Goal: Information Seeking & Learning: Learn about a topic

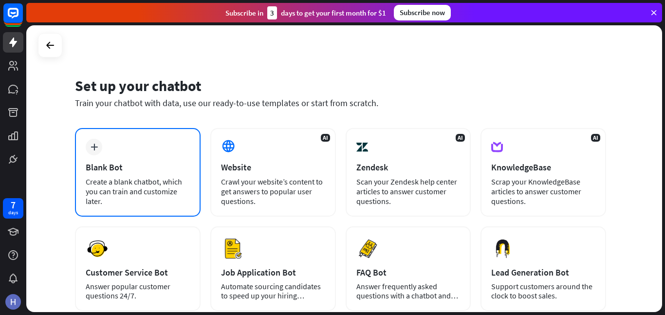
click at [159, 148] on div "plus Blank Bot Create a blank chatbot, which you can train and customize later." at bounding box center [138, 172] width 126 height 89
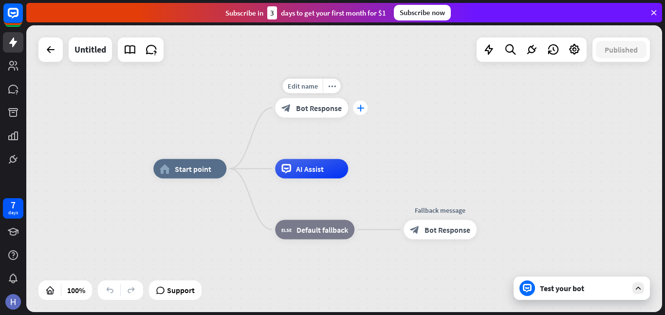
click at [358, 110] on icon "plus" at bounding box center [360, 108] width 7 height 7
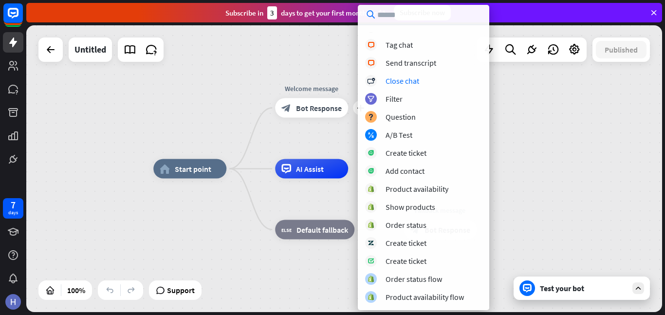
scroll to position [263, 0]
click at [540, 155] on div "home_2 Start point plus Welcome message block_bot_response Bot Response AI Assi…" at bounding box center [343, 168] width 635 height 287
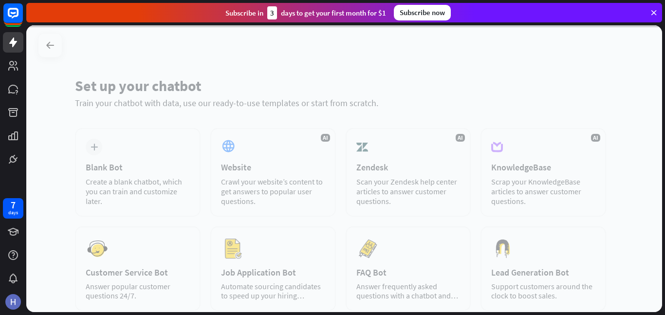
scroll to position [24, 0]
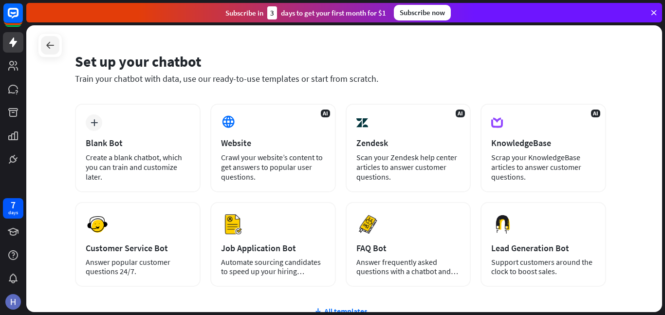
click at [53, 51] on icon at bounding box center [50, 45] width 12 height 12
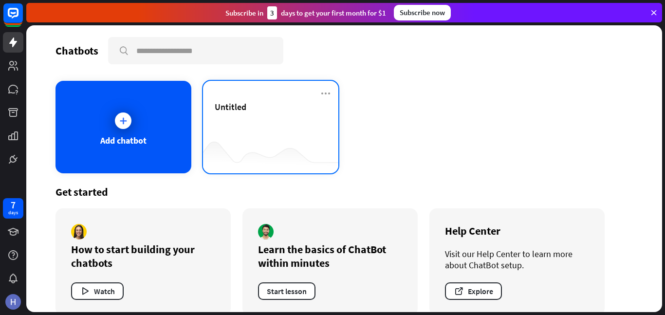
click at [278, 133] on div "Untitled" at bounding box center [271, 118] width 112 height 34
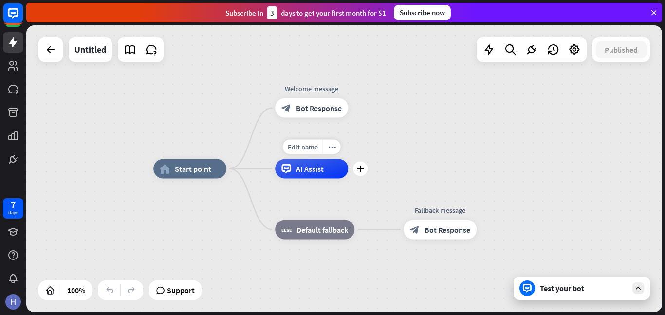
click at [305, 171] on span "AI Assist" at bounding box center [310, 169] width 28 height 10
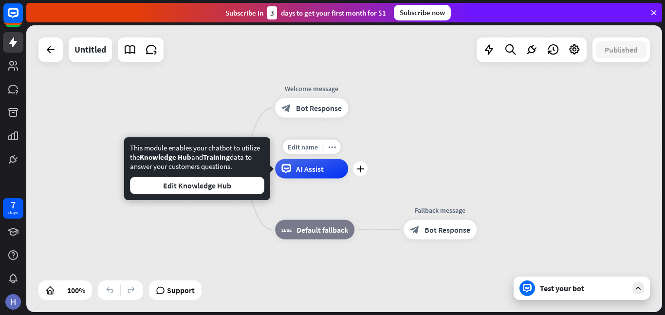
click at [531, 110] on div "home_2 Start point Welcome message block_bot_response Bot Response Edit name mo…" at bounding box center [343, 168] width 635 height 287
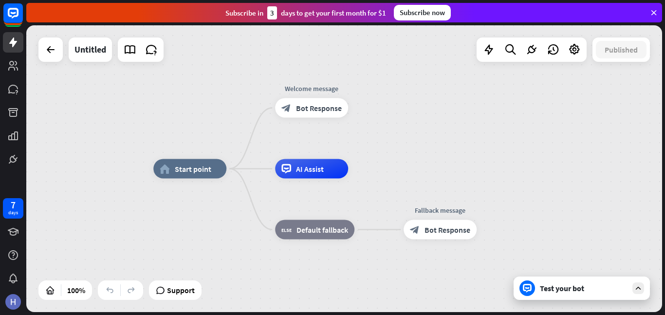
click at [608, 281] on div "Test your bot" at bounding box center [581, 287] width 136 height 23
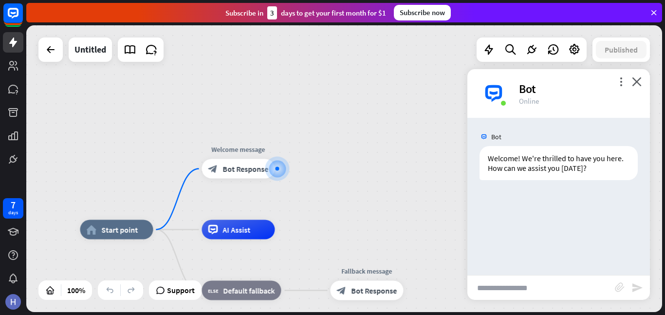
click at [518, 286] on input "text" at bounding box center [540, 287] width 147 height 24
type input "*****"
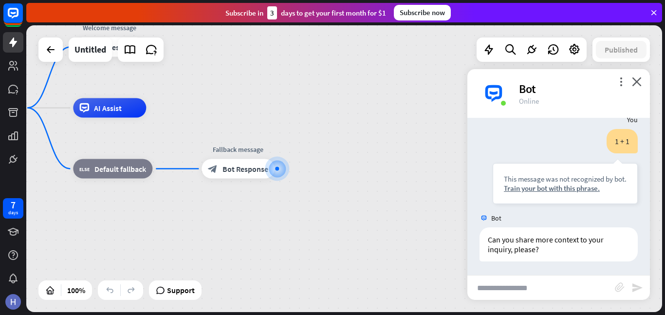
scroll to position [75, 0]
click at [247, 175] on div "block_bot_response Bot Response" at bounding box center [237, 168] width 73 height 19
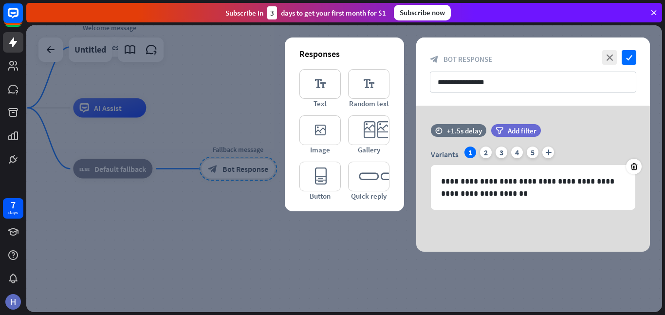
click at [179, 113] on div at bounding box center [343, 168] width 635 height 287
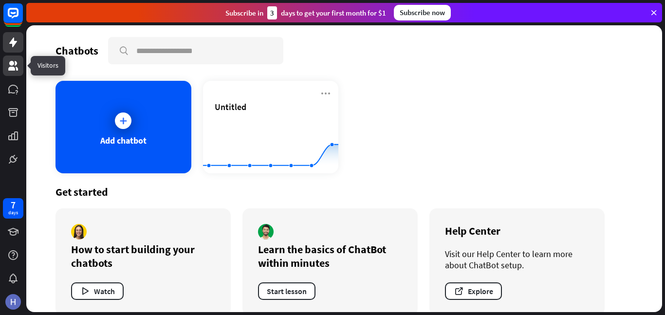
click at [14, 71] on icon at bounding box center [13, 66] width 12 height 12
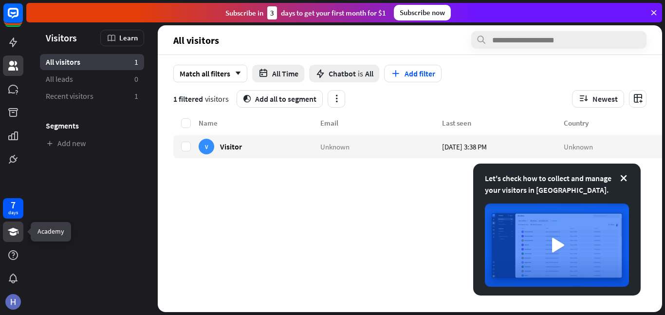
click at [18, 232] on icon at bounding box center [13, 232] width 11 height 8
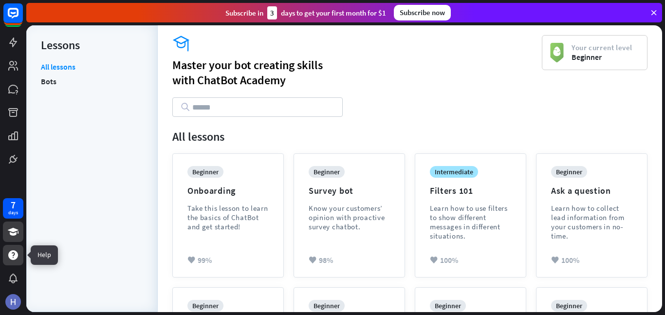
click at [19, 248] on div at bounding box center [13, 255] width 20 height 20
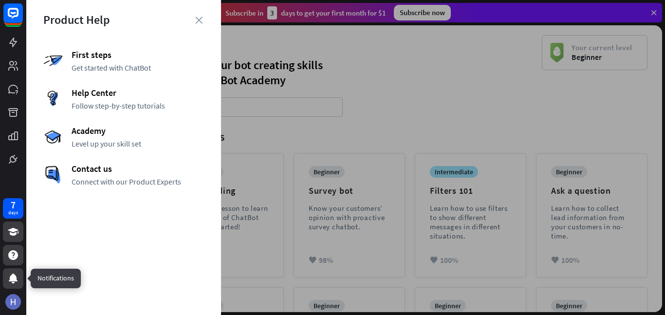
click at [10, 270] on div at bounding box center [13, 278] width 20 height 20
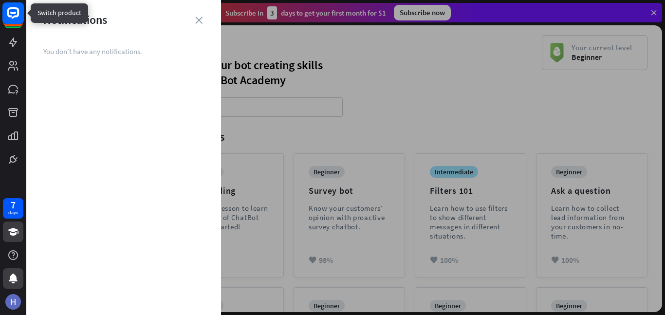
click at [17, 22] on rect at bounding box center [12, 12] width 21 height 21
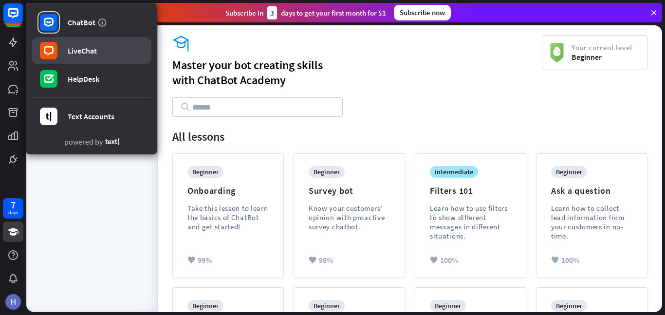
click at [110, 53] on link "LiveChat" at bounding box center [92, 50] width 120 height 27
